Goal: Entertainment & Leisure: Consume media (video, audio)

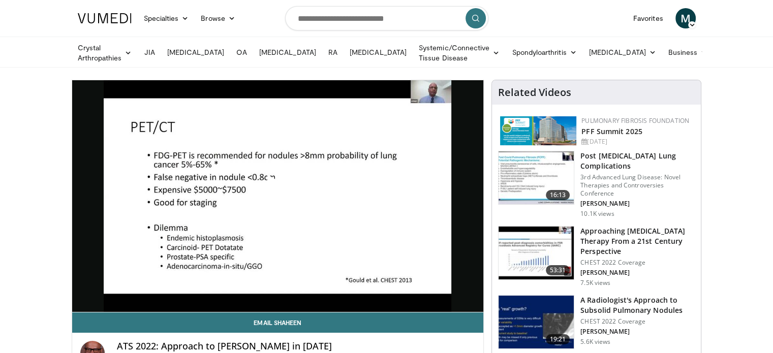
click at [278, 196] on span "Video Player" at bounding box center [278, 196] width 0 height 0
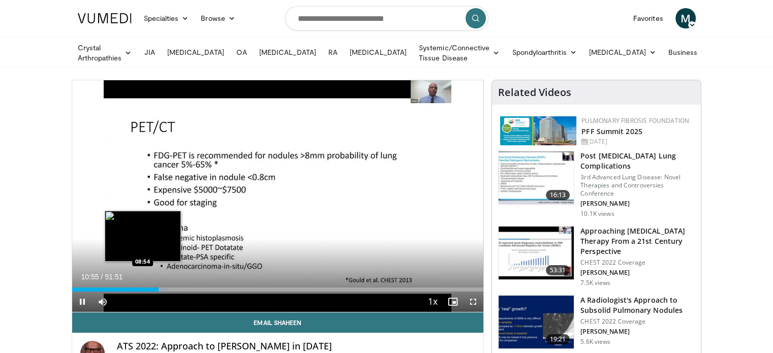
click at [142, 290] on div "10:55" at bounding box center [115, 290] width 87 height 4
click at [134, 288] on div "07:56" at bounding box center [103, 290] width 63 height 4
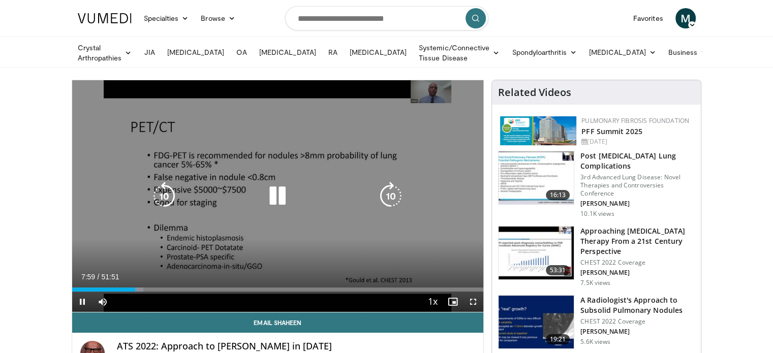
click at [325, 248] on div "10 seconds Tap to unmute" at bounding box center [278, 196] width 412 height 232
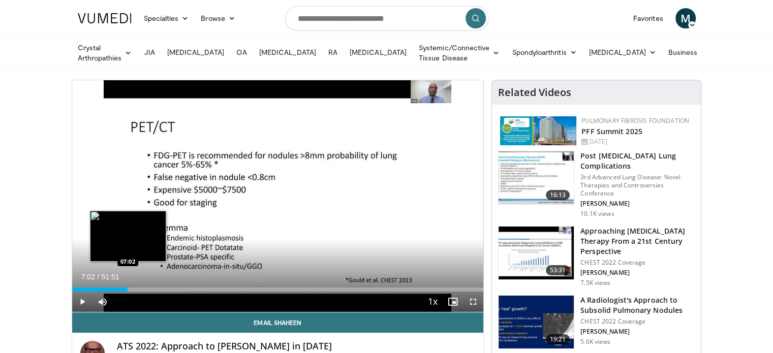
click at [128, 288] on div "Loaded : 13.82% 07:02 07:02" at bounding box center [278, 290] width 412 height 4
click at [121, 284] on div "Loaded : 12.51% 06:16 06:16" at bounding box center [278, 287] width 412 height 10
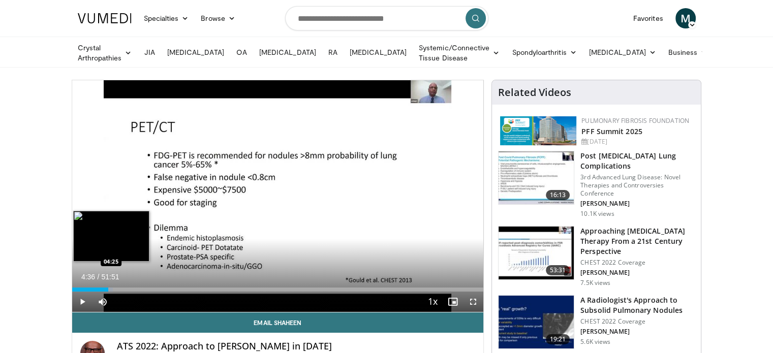
click at [108, 288] on div "04:36" at bounding box center [90, 290] width 37 height 4
click at [99, 288] on div "04:36" at bounding box center [90, 290] width 37 height 4
click at [108, 288] on div "Loaded : 8.66% 03:27 04:32" at bounding box center [278, 290] width 412 height 4
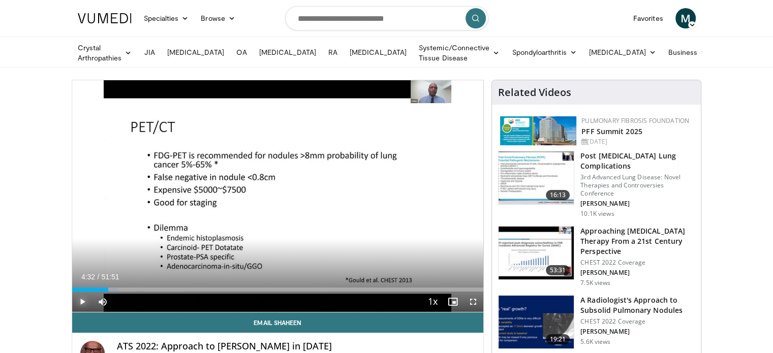
click at [79, 298] on span "Video Player" at bounding box center [82, 302] width 20 height 20
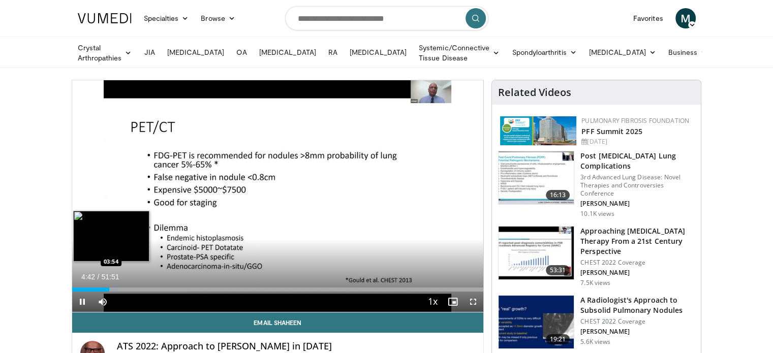
click at [102, 288] on video-js "**********" at bounding box center [278, 196] width 412 height 232
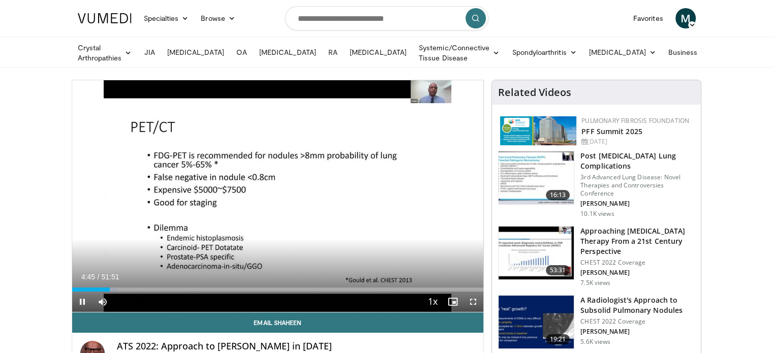
click at [220, 292] on div "Current Time 4:45 / Duration 51:51 Pause Skip Backward Skip Forward Mute 61% Lo…" at bounding box center [278, 302] width 412 height 20
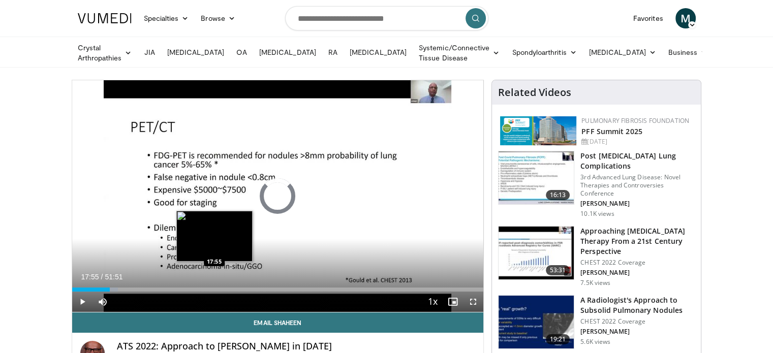
click at [213, 288] on div "Loaded : 11.23% 17:55 17:55" at bounding box center [278, 290] width 412 height 4
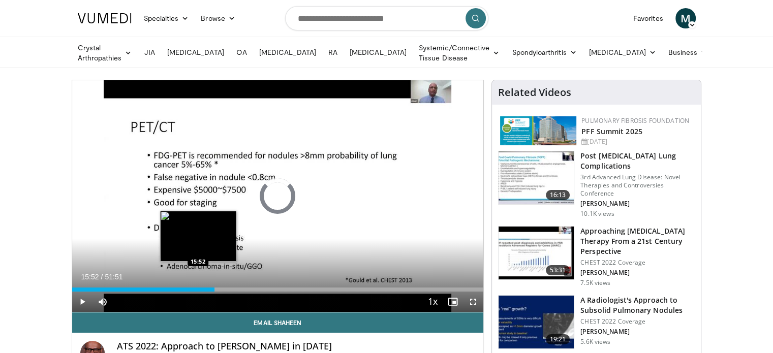
click at [198, 288] on div "17:59" at bounding box center [143, 290] width 143 height 4
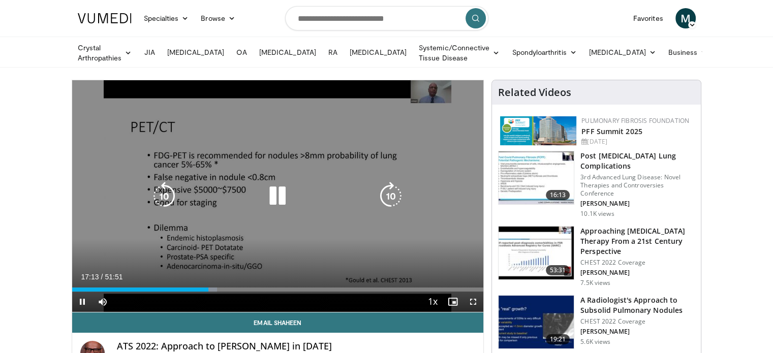
click at [204, 195] on div "Video Player" at bounding box center [277, 196] width 247 height 20
click at [219, 201] on div "Video Player" at bounding box center [277, 196] width 247 height 20
click at [344, 179] on div "10 seconds Tap to unmute" at bounding box center [278, 196] width 412 height 232
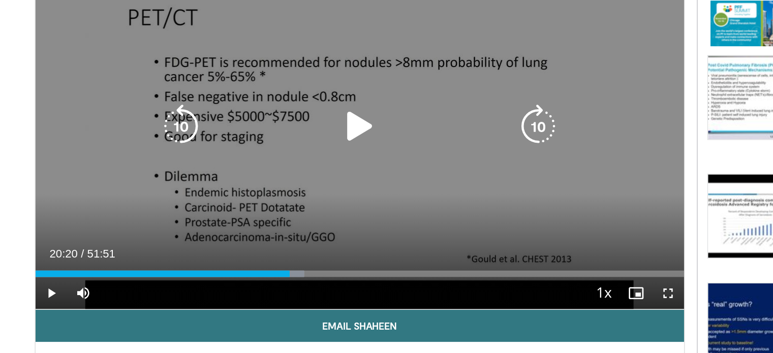
scroll to position [33, 0]
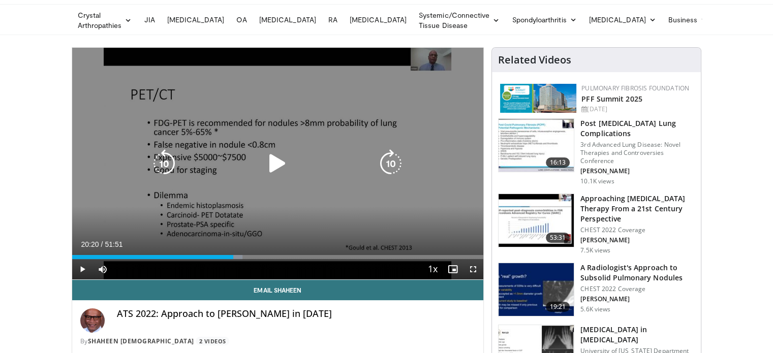
click at [280, 161] on icon "Video Player" at bounding box center [277, 163] width 28 height 28
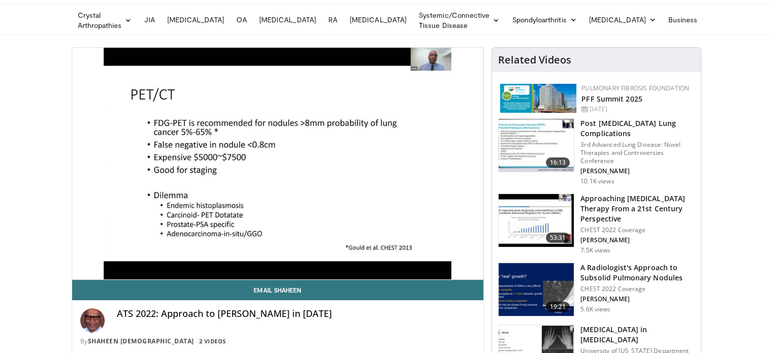
click at [314, 154] on div "Video Player" at bounding box center [277, 164] width 247 height 20
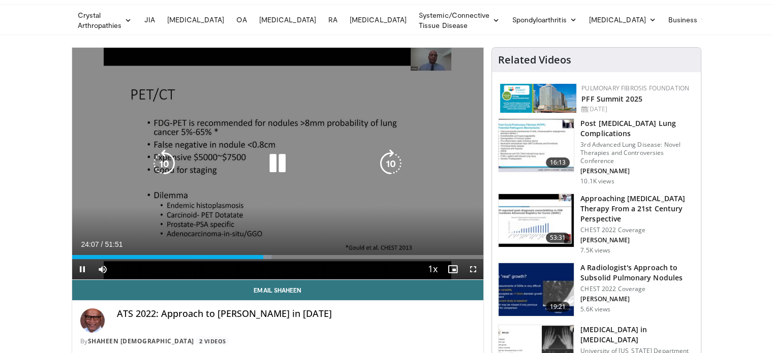
click at [275, 164] on icon "Video Player" at bounding box center [277, 163] width 28 height 28
